Goal: Task Accomplishment & Management: Manage account settings

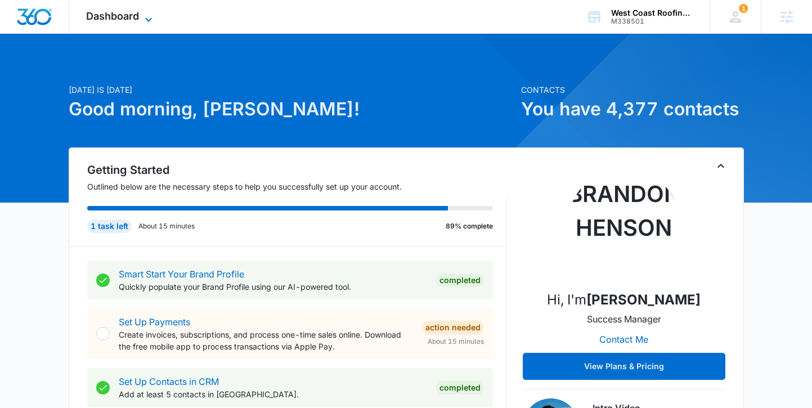
click at [142, 21] on icon at bounding box center [148, 19] width 13 height 13
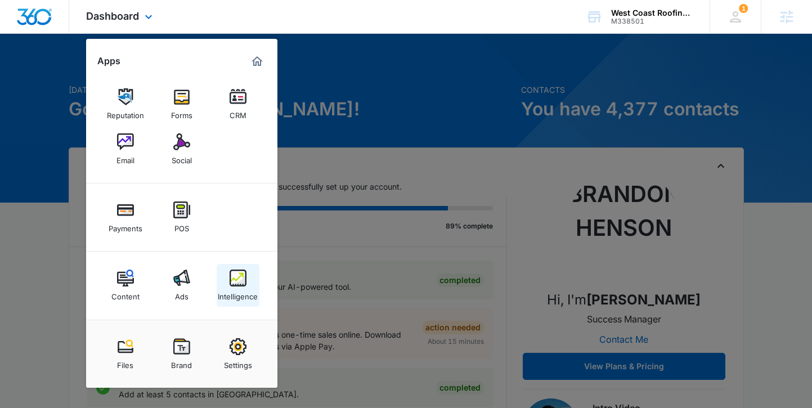
click at [242, 289] on div "Intelligence" at bounding box center [238, 293] width 40 height 15
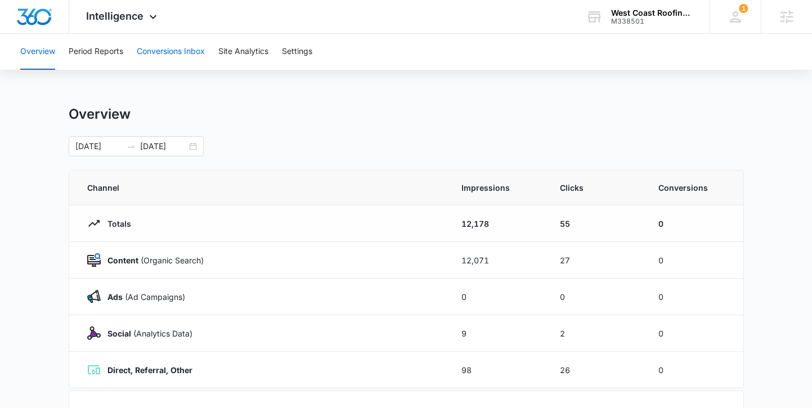
click at [160, 57] on button "Conversions Inbox" at bounding box center [171, 52] width 68 height 36
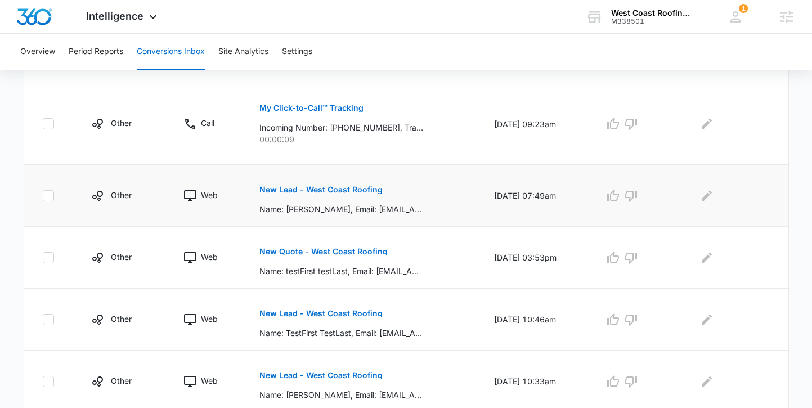
scroll to position [400, 0]
